Goal: Task Accomplishment & Management: Manage account settings

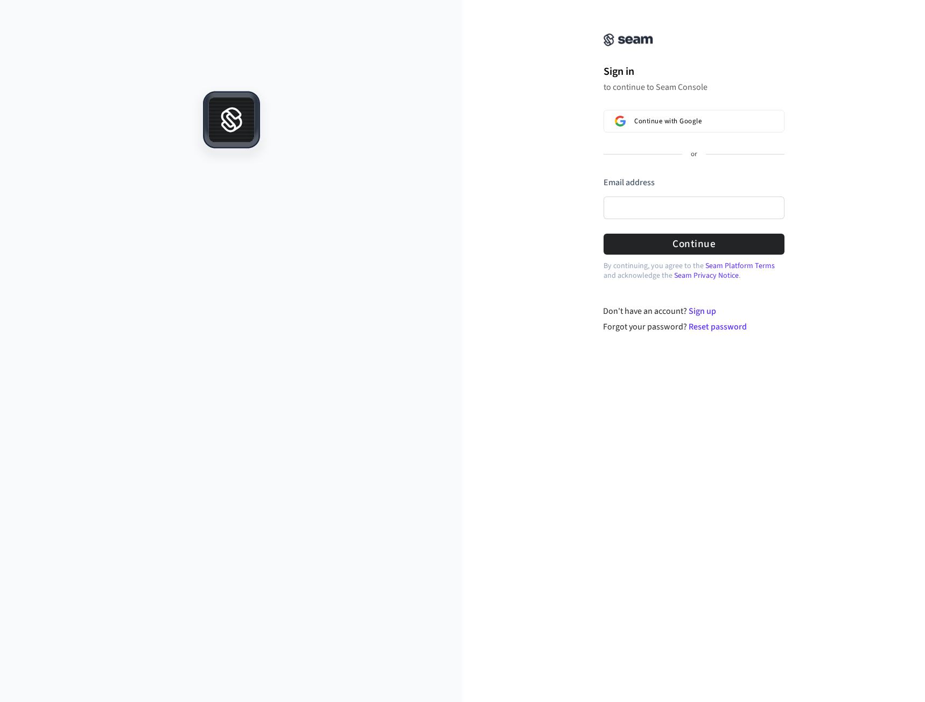
drag, startPoint x: 563, startPoint y: 107, endPoint x: 561, endPoint y: 95, distance: 12.6
